Goal: Task Accomplishment & Management: Manage account settings

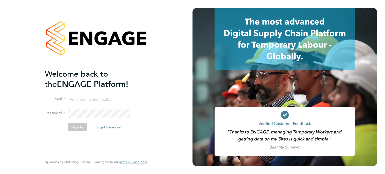
type input "amie.day@morganhunt.com"
click at [77, 129] on button "Sign In" at bounding box center [77, 127] width 19 height 8
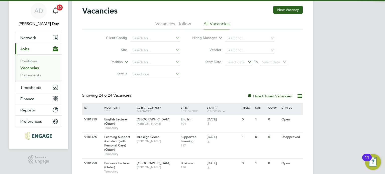
scroll to position [25, 0]
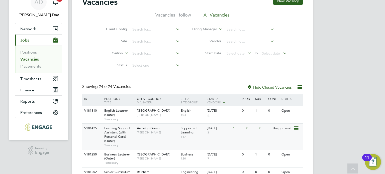
click at [155, 138] on div "V181425 Learning Support Assistant (with Personal Care) (Outer) Temporary Ardle…" at bounding box center [192, 137] width 220 height 26
click at [176, 137] on div "Ardleigh Green Karen Marcelline" at bounding box center [158, 130] width 44 height 13
click at [31, 77] on span "Timesheets" at bounding box center [30, 78] width 21 height 5
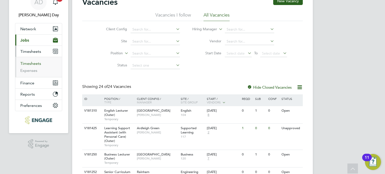
click at [36, 63] on link "Timesheets" at bounding box center [30, 63] width 21 height 5
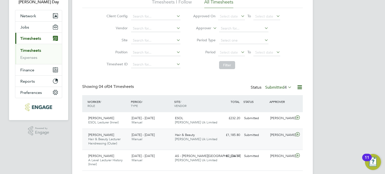
scroll to position [69, 0]
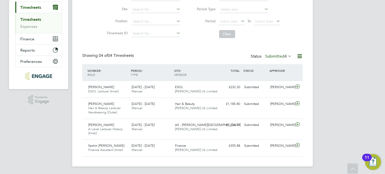
click at [271, 55] on label "Submitted 4" at bounding box center [278, 56] width 27 height 5
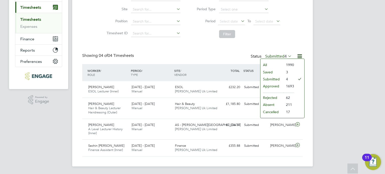
click at [272, 84] on li "Approved" at bounding box center [271, 86] width 23 height 7
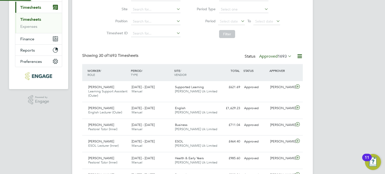
scroll to position [2, 3]
click at [235, 23] on span "Select date" at bounding box center [229, 21] width 18 height 5
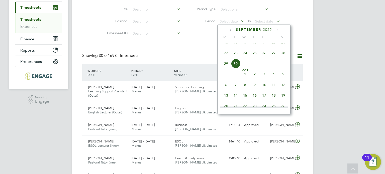
click at [227, 58] on span "22" at bounding box center [226, 53] width 10 height 10
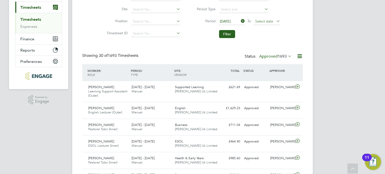
click at [263, 21] on span "Select date" at bounding box center [264, 21] width 18 height 5
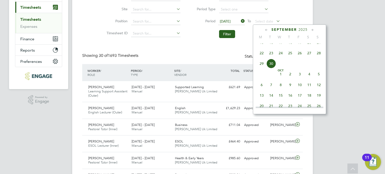
click at [318, 58] on span "28" at bounding box center [319, 53] width 10 height 10
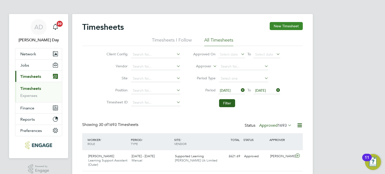
click at [287, 28] on button "New Timesheet" at bounding box center [286, 26] width 33 height 8
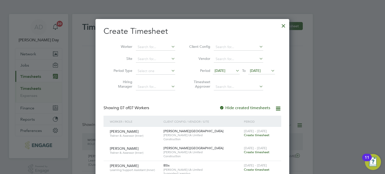
click at [225, 69] on span "16 Sep 2025" at bounding box center [219, 70] width 11 height 5
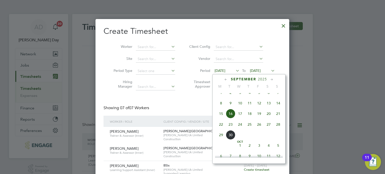
click at [267, 119] on span "20" at bounding box center [269, 114] width 10 height 10
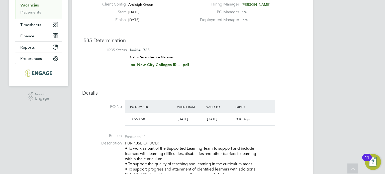
scroll to position [150, 0]
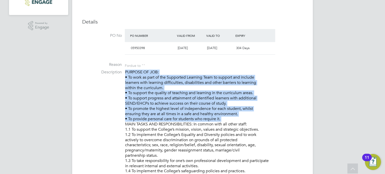
drag, startPoint x: 224, startPoint y: 118, endPoint x: 123, endPoint y: 72, distance: 110.9
copy p "PURPOSE OF JOB: • To work as part of the Supported Learning Team to support and…"
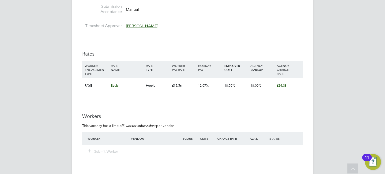
scroll to position [877, 0]
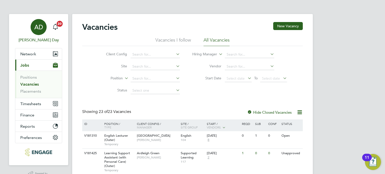
click at [42, 29] on span "AD" at bounding box center [38, 27] width 9 height 7
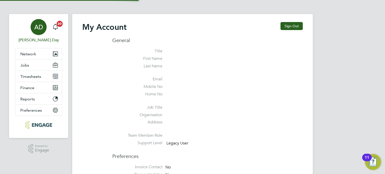
type input "amie.day@morganhunt.com"
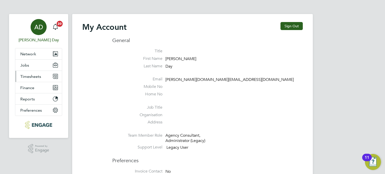
click at [29, 74] on span "Timesheets" at bounding box center [30, 76] width 21 height 5
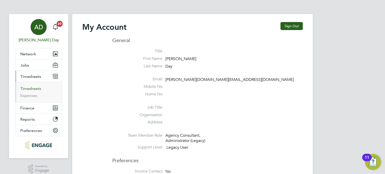
click at [33, 89] on link "Timesheets" at bounding box center [30, 88] width 21 height 5
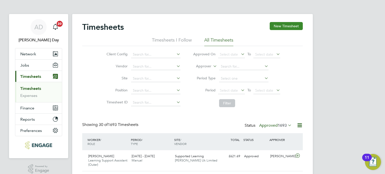
click at [280, 29] on button "New Timesheet" at bounding box center [286, 26] width 33 height 8
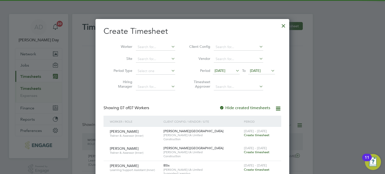
click at [225, 70] on span "16 Sep 2025" at bounding box center [219, 70] width 11 height 5
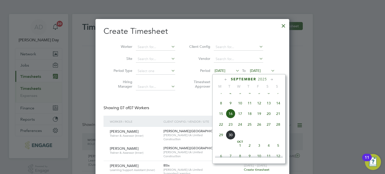
click at [220, 129] on span "22" at bounding box center [221, 125] width 10 height 10
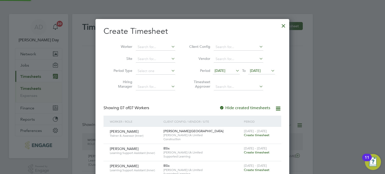
click at [257, 69] on span "23 Sep 2025" at bounding box center [255, 70] width 11 height 5
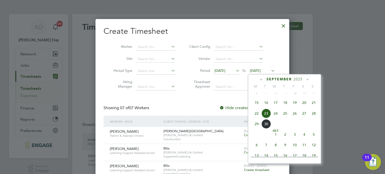
click at [313, 117] on span "28" at bounding box center [314, 114] width 10 height 10
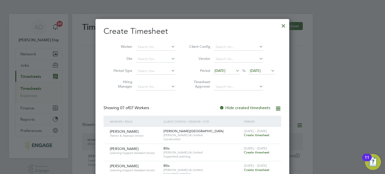
click at [283, 25] on div at bounding box center [283, 24] width 9 height 9
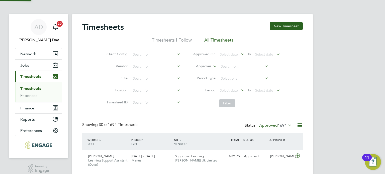
scroll to position [13, 44]
